Goal: Transaction & Acquisition: Purchase product/service

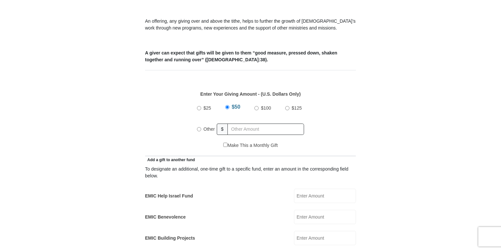
scroll to position [232, 0]
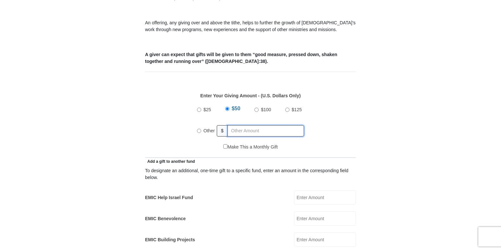
radio input "true"
click at [235, 126] on input "text" at bounding box center [267, 130] width 74 height 11
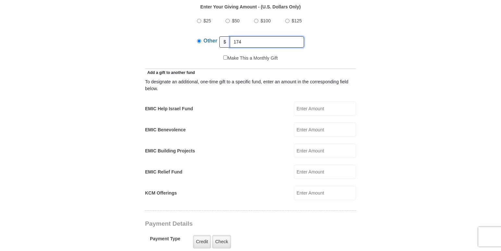
scroll to position [323, 0]
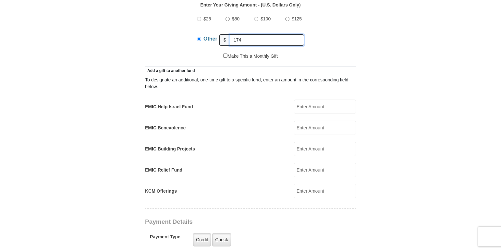
type input "174"
click at [310, 186] on input "KCM Offerings" at bounding box center [325, 191] width 62 height 14
type input "11.00"
click at [319, 100] on input "EMIC Help Israel Fund" at bounding box center [325, 107] width 62 height 14
click at [305, 121] on input "EMIC Benevolence" at bounding box center [325, 128] width 62 height 14
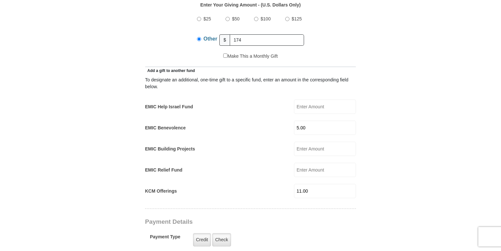
type input "5.00"
click at [302, 184] on input "11.00" at bounding box center [325, 191] width 62 height 14
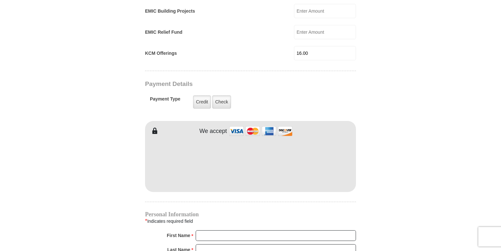
scroll to position [463, 0]
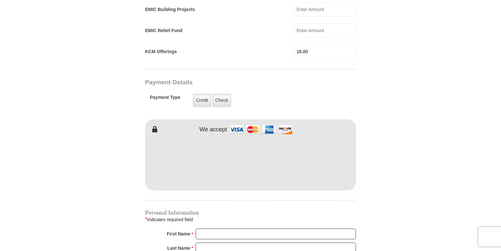
click at [337, 45] on input "16.00" at bounding box center [325, 51] width 62 height 14
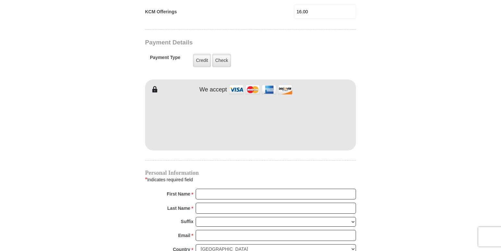
scroll to position [498, 0]
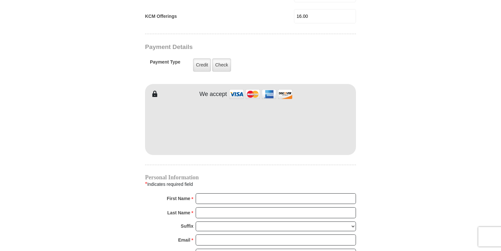
type input "16.00"
click at [400, 134] on form "[GEOGRAPHIC_DATA][DEMOGRAPHIC_DATA] Online Giving Because of gifts like yours, …" at bounding box center [251, 13] width 370 height 970
click at [216, 195] on input "First Name *" at bounding box center [276, 198] width 160 height 11
type input "[PERSON_NAME] [PERSON_NAME]"
type input "Hill"
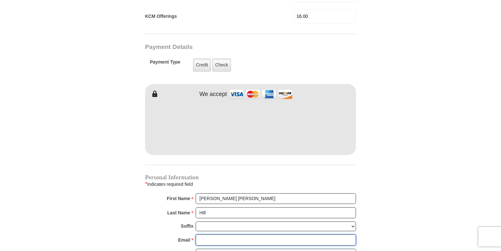
type input "[EMAIL_ADDRESS][DOMAIN_NAME]"
type input "PO Box 2413"
type input "[PERSON_NAME]"
type input "76244"
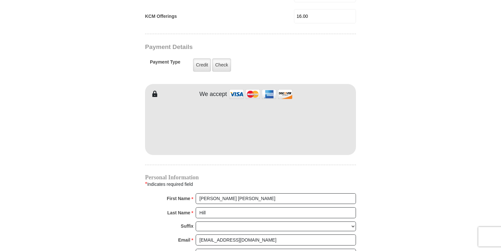
type input "8174121115"
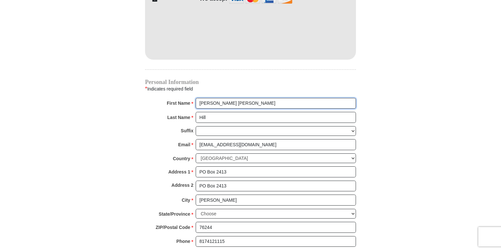
scroll to position [595, 0]
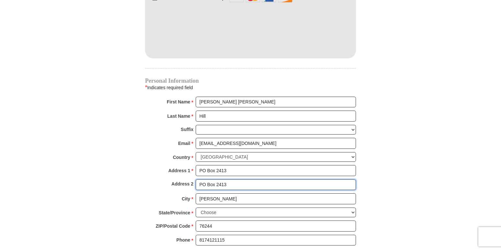
click at [233, 181] on input "PO Box 2413" at bounding box center [276, 184] width 160 height 11
type input "P"
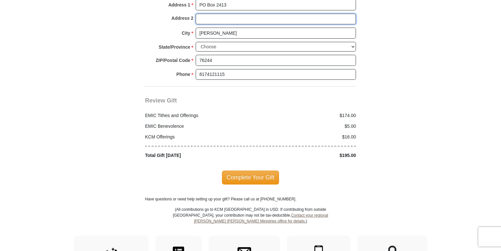
scroll to position [762, 0]
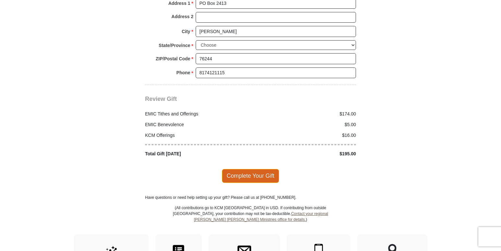
click at [265, 169] on span "Complete Your Gift" at bounding box center [250, 176] width 57 height 14
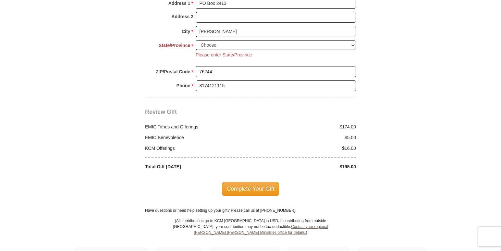
scroll to position [754, 0]
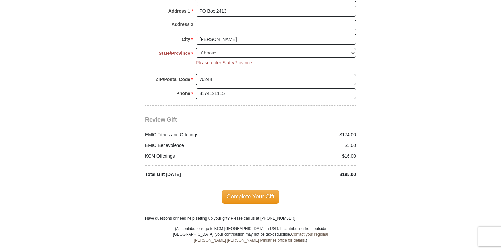
click at [300, 190] on div "Complete Your Gift" at bounding box center [250, 197] width 211 height 14
click at [254, 190] on span "Complete Your Gift" at bounding box center [250, 197] width 57 height 14
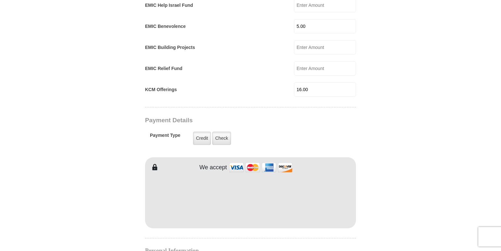
scroll to position [428, 0]
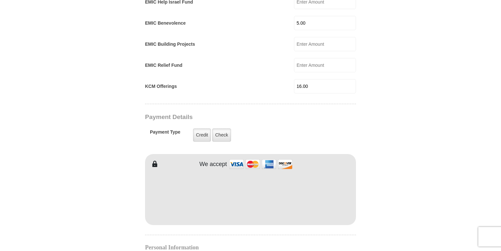
click at [315, 80] on input "16.00" at bounding box center [325, 86] width 62 height 14
type input "1"
click at [329, 16] on input "5.00" at bounding box center [325, 23] width 62 height 14
type input "5"
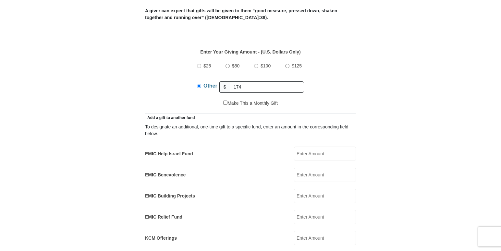
scroll to position [288, 0]
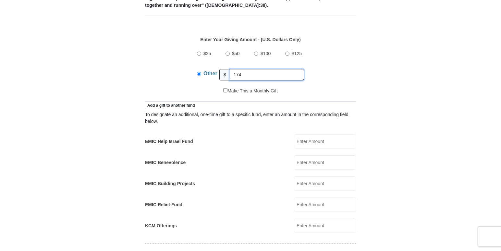
click at [252, 69] on input "174" at bounding box center [267, 74] width 74 height 11
type input "1"
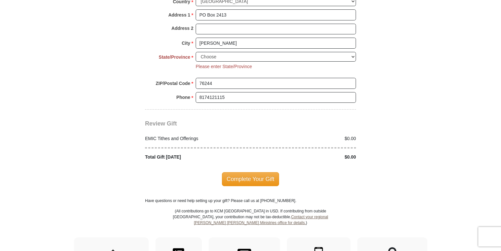
scroll to position [746, 0]
